Goal: Task Accomplishment & Management: Manage account settings

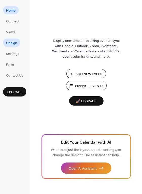
click at [11, 41] on span "Design" at bounding box center [11, 43] width 11 height 5
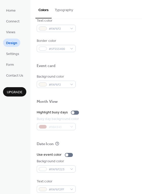
scroll to position [216, 0]
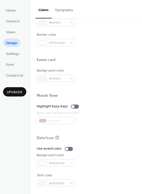
click at [61, 9] on button "Typography" at bounding box center [63, 9] width 24 height 18
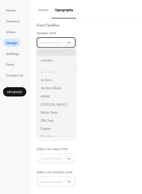
click at [61, 43] on span "Currently Used" at bounding box center [51, 43] width 22 height 4
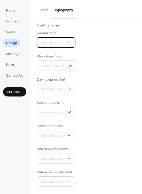
click at [61, 43] on span "Currently Used" at bounding box center [51, 43] width 22 height 4
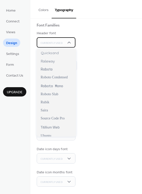
scroll to position [370, 0]
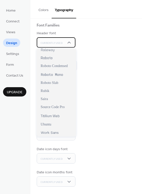
click at [61, 44] on span "Currently Used" at bounding box center [51, 43] width 22 height 4
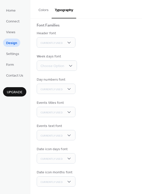
click at [110, 49] on div "Base Font Size * px Font Families Header font Currently Used Week days font Cho…" at bounding box center [86, 90] width 99 height 194
